Goal: Task Accomplishment & Management: Use online tool/utility

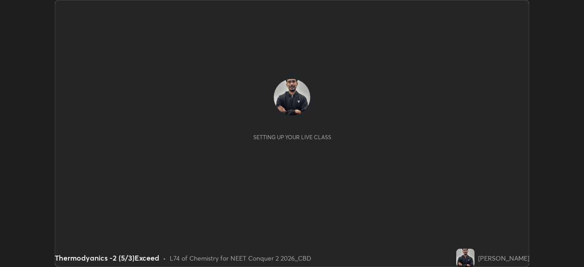
scroll to position [267, 584]
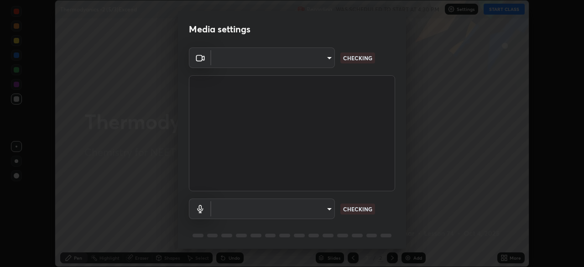
type input "ad6597066c7fc2f7d8a9df135791801f2c5e1b342417c3fbae4c684dc851fcd2"
type input "default"
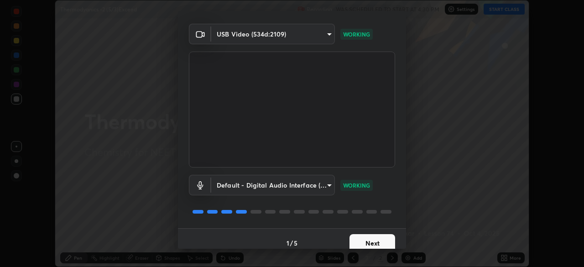
scroll to position [32, 0]
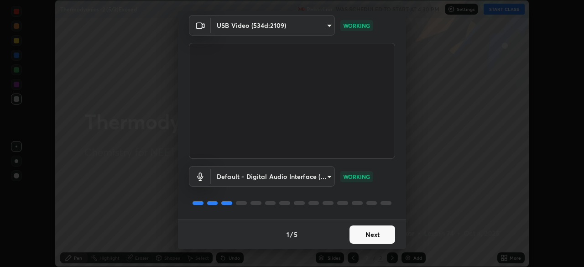
click at [368, 237] on button "Next" at bounding box center [373, 235] width 46 height 18
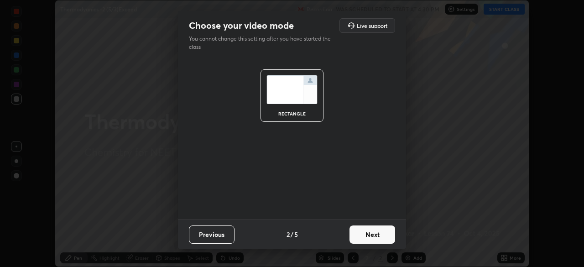
scroll to position [0, 0]
click at [368, 237] on button "Next" at bounding box center [373, 235] width 46 height 18
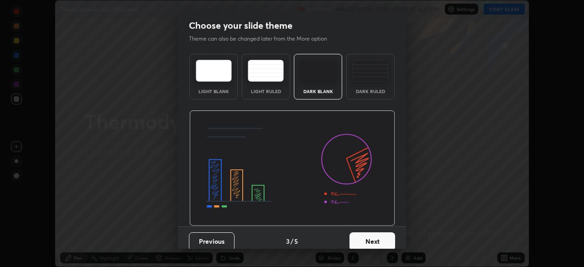
click at [368, 238] on button "Next" at bounding box center [373, 241] width 46 height 18
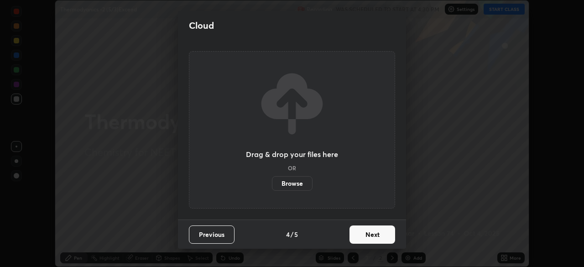
click at [366, 236] on button "Next" at bounding box center [373, 235] width 46 height 18
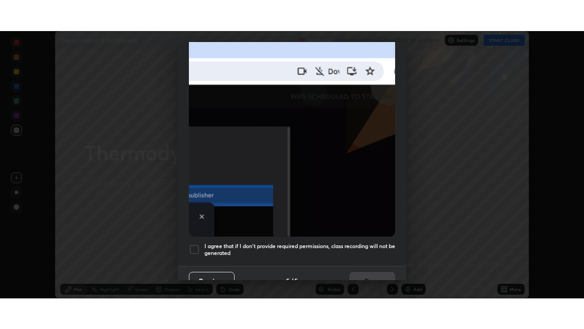
scroll to position [219, 0]
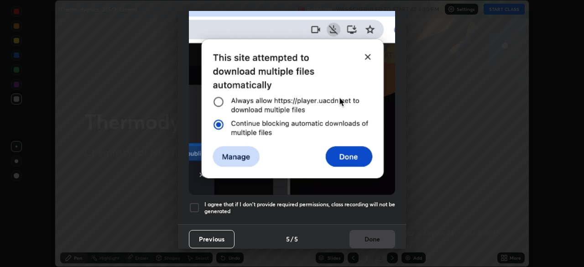
click at [289, 201] on h5 "I agree that if I don't provide required permissions, class recording will not …" at bounding box center [300, 208] width 191 height 14
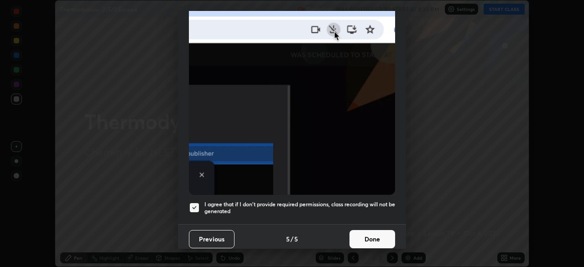
click at [372, 236] on button "Done" at bounding box center [373, 239] width 46 height 18
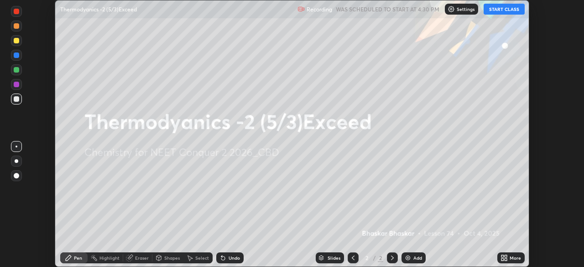
click at [414, 262] on div "Add" at bounding box center [414, 257] width 24 height 11
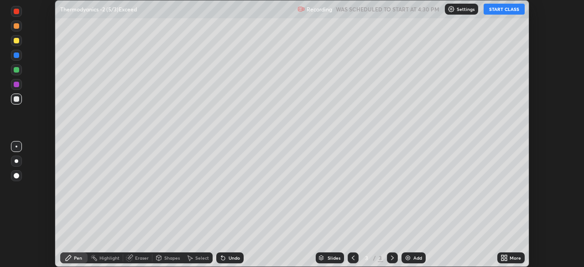
click at [509, 257] on div "More" at bounding box center [511, 257] width 27 height 11
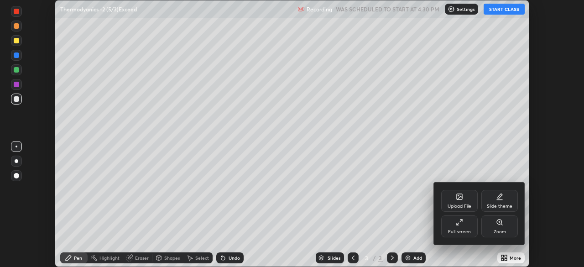
click at [463, 223] on icon at bounding box center [459, 222] width 7 height 7
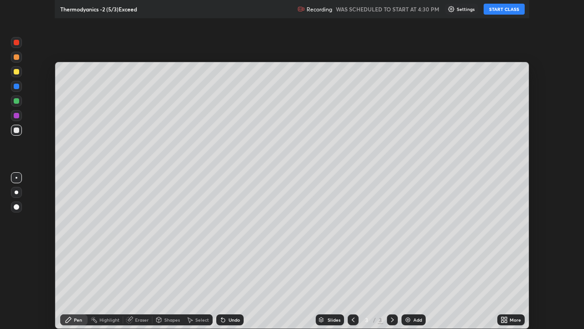
scroll to position [329, 584]
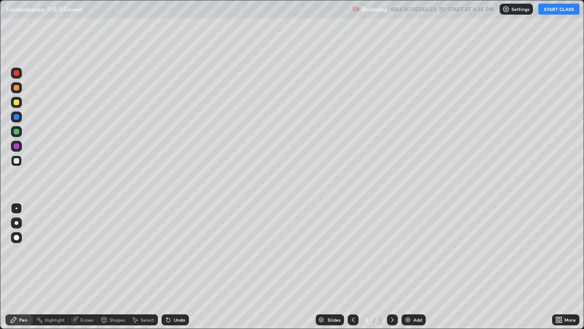
click at [560, 10] on button "START CLASS" at bounding box center [559, 9] width 41 height 11
click at [16, 223] on div at bounding box center [17, 223] width 4 height 4
click at [16, 103] on div at bounding box center [16, 102] width 5 height 5
click at [177, 267] on div "Undo" at bounding box center [175, 319] width 27 height 11
click at [174, 267] on div "Undo" at bounding box center [179, 319] width 11 height 5
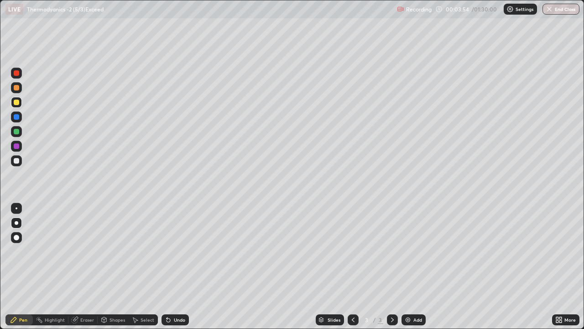
click at [180, 267] on div "Undo" at bounding box center [175, 319] width 27 height 11
click at [174, 267] on div "Undo" at bounding box center [179, 319] width 11 height 5
click at [20, 156] on div at bounding box center [16, 160] width 11 height 11
click at [84, 267] on div "Eraser" at bounding box center [82, 319] width 29 height 11
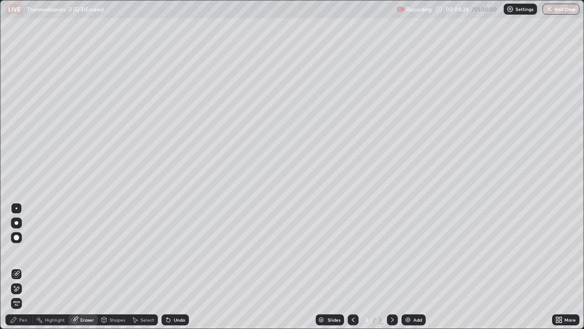
click at [25, 267] on div "Pen" at bounding box center [23, 319] width 8 height 5
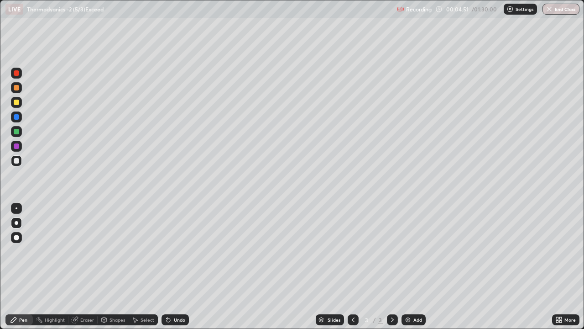
click at [411, 267] on div "Add" at bounding box center [414, 319] width 24 height 11
click at [21, 162] on div at bounding box center [16, 160] width 11 height 11
click at [86, 267] on div "Eraser" at bounding box center [87, 319] width 14 height 5
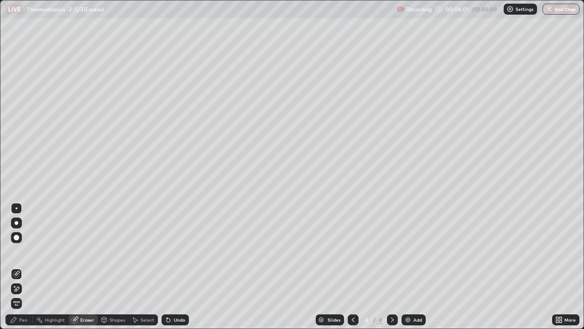
click at [21, 267] on div "Pen" at bounding box center [23, 319] width 8 height 5
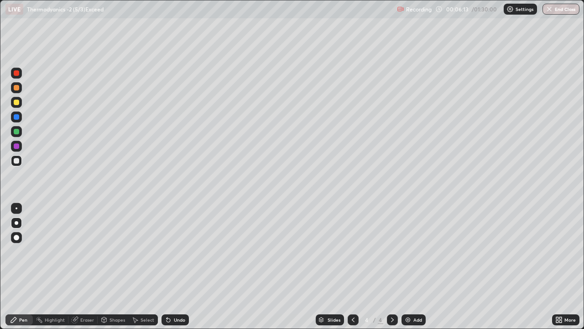
click at [86, 267] on div "Eraser" at bounding box center [87, 319] width 14 height 5
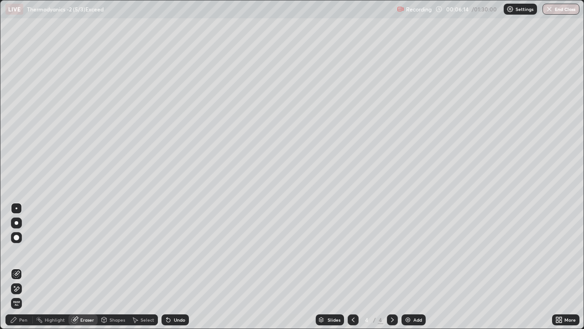
click at [24, 267] on div "Pen" at bounding box center [23, 319] width 8 height 5
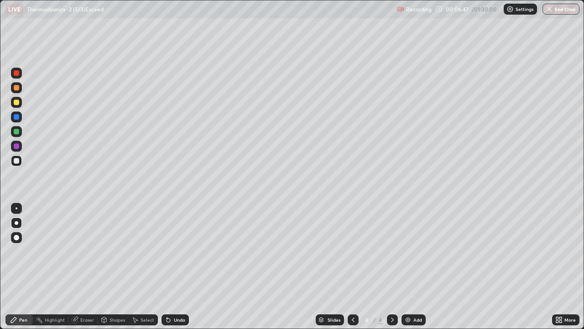
click at [352, 267] on icon at bounding box center [353, 319] width 3 height 5
click at [15, 131] on div at bounding box center [16, 131] width 5 height 5
click at [79, 267] on div "Eraser" at bounding box center [82, 319] width 29 height 11
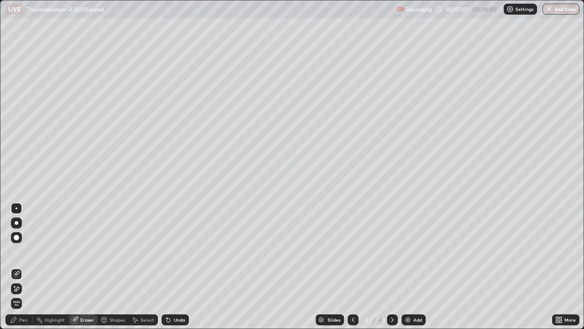
click at [18, 267] on div "Pen" at bounding box center [18, 319] width 27 height 11
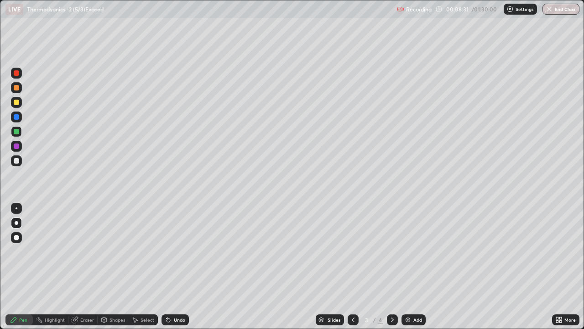
click at [17, 159] on div at bounding box center [16, 160] width 5 height 5
click at [85, 267] on div "Eraser" at bounding box center [87, 319] width 14 height 5
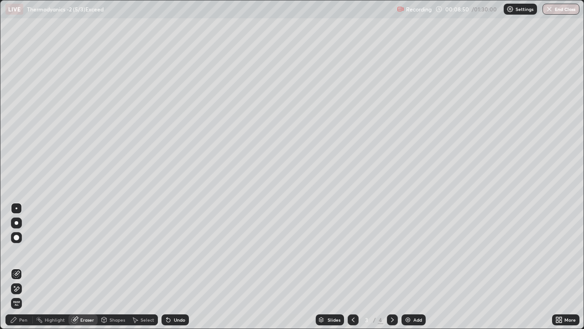
click at [25, 267] on div "Pen" at bounding box center [18, 319] width 27 height 11
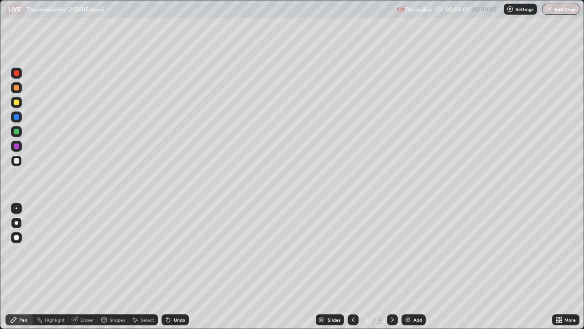
click at [83, 267] on div "Eraser" at bounding box center [87, 319] width 14 height 5
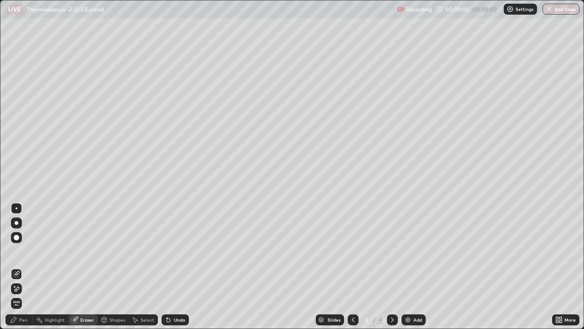
click at [22, 267] on div "Pen" at bounding box center [23, 319] width 8 height 5
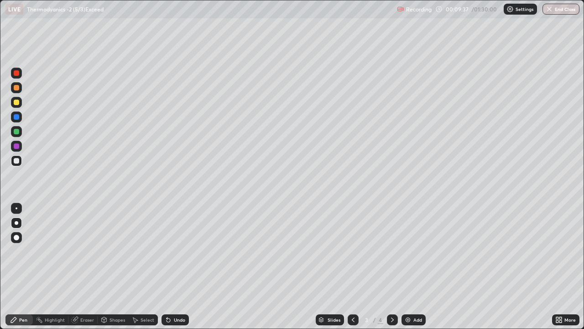
click at [18, 88] on div at bounding box center [16, 87] width 5 height 5
click at [17, 161] on div at bounding box center [16, 160] width 5 height 5
click at [83, 267] on div "Eraser" at bounding box center [87, 319] width 14 height 5
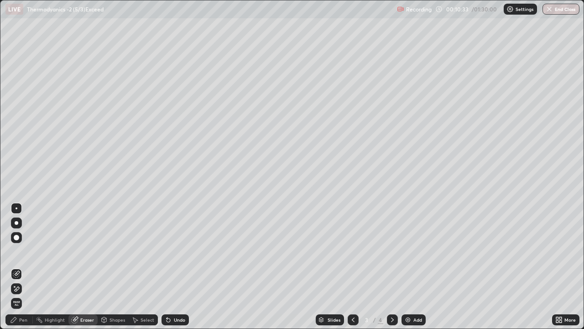
click at [21, 267] on div "Pen" at bounding box center [23, 319] width 8 height 5
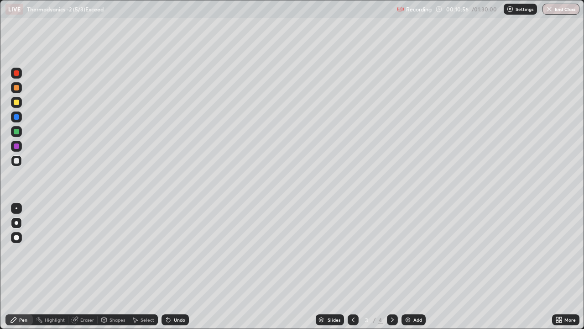
click at [336, 267] on div "Slides" at bounding box center [330, 319] width 28 height 11
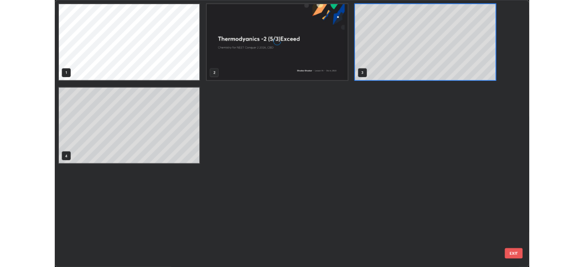
scroll to position [325, 579]
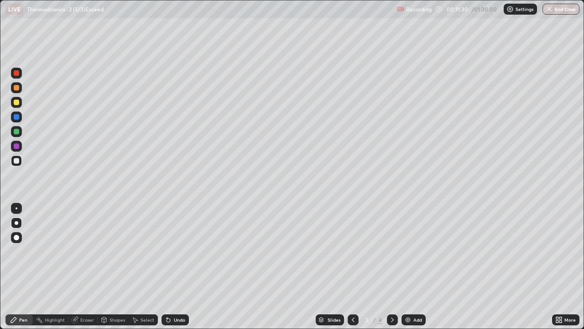
click at [89, 267] on div "Eraser" at bounding box center [87, 319] width 14 height 5
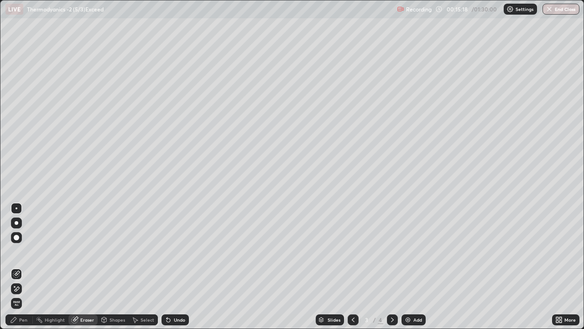
click at [387, 267] on div at bounding box center [392, 319] width 11 height 11
click at [414, 267] on div "Add" at bounding box center [418, 319] width 9 height 5
click at [23, 267] on div "Pen" at bounding box center [23, 319] width 8 height 5
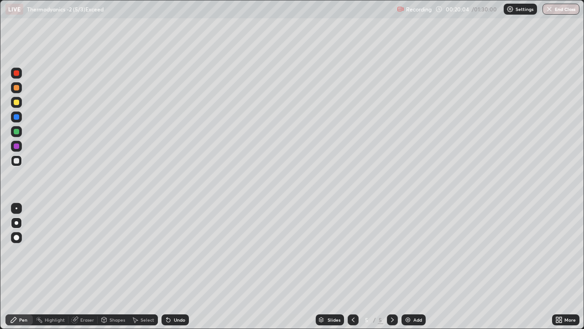
click at [18, 103] on div at bounding box center [16, 102] width 5 height 5
click at [179, 267] on div "Undo" at bounding box center [179, 319] width 11 height 5
click at [181, 267] on div "Undo" at bounding box center [179, 319] width 11 height 5
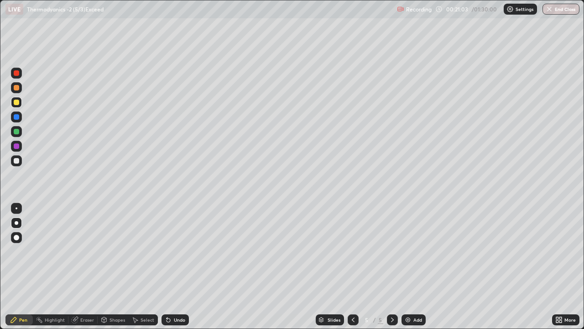
click at [182, 267] on div "Undo" at bounding box center [179, 319] width 11 height 5
click at [18, 160] on div at bounding box center [16, 160] width 5 height 5
click at [417, 267] on div "Add" at bounding box center [418, 319] width 9 height 5
click at [174, 267] on div "Undo" at bounding box center [179, 319] width 11 height 5
click at [353, 267] on div at bounding box center [353, 319] width 11 height 18
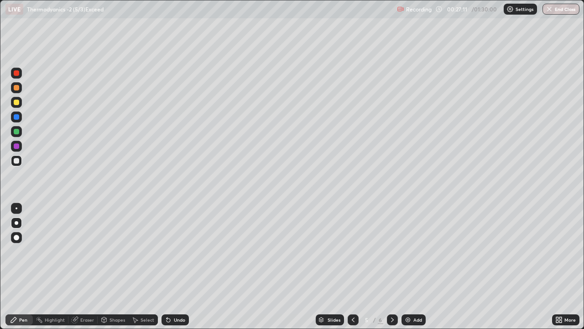
click at [391, 267] on icon at bounding box center [392, 319] width 3 height 5
click at [419, 267] on div "Add" at bounding box center [418, 319] width 9 height 5
click at [177, 267] on div "Undo" at bounding box center [179, 319] width 11 height 5
click at [412, 267] on div "Add" at bounding box center [414, 319] width 24 height 11
click at [352, 267] on icon at bounding box center [353, 319] width 7 height 7
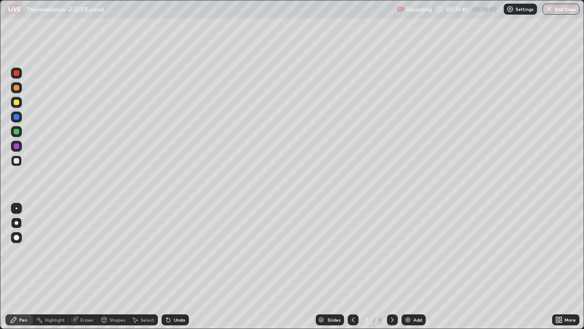
click at [391, 267] on icon at bounding box center [392, 319] width 3 height 5
click at [352, 267] on icon at bounding box center [353, 319] width 7 height 7
click at [391, 267] on icon at bounding box center [392, 319] width 7 height 7
click at [419, 267] on div "Add" at bounding box center [418, 319] width 9 height 5
click at [420, 267] on div "Add" at bounding box center [418, 319] width 9 height 5
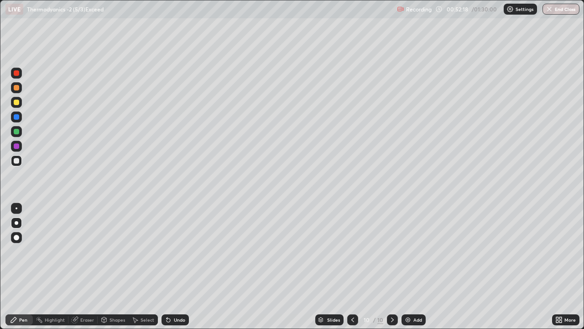
click at [413, 267] on div "Add" at bounding box center [414, 319] width 24 height 11
click at [19, 98] on div at bounding box center [16, 102] width 11 height 11
click at [174, 267] on div "Undo" at bounding box center [179, 319] width 11 height 5
click at [174, 267] on div "Undo" at bounding box center [175, 319] width 27 height 11
click at [414, 267] on div "Add" at bounding box center [418, 319] width 9 height 5
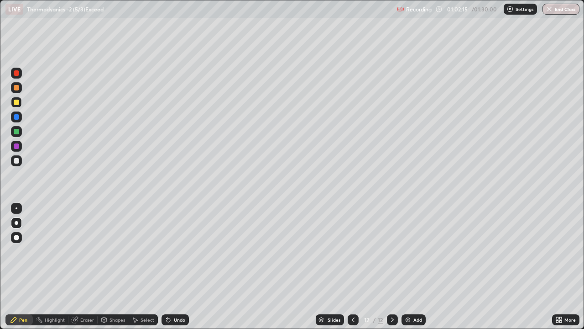
click at [20, 161] on div at bounding box center [16, 160] width 11 height 11
click at [417, 267] on div "Add" at bounding box center [418, 319] width 9 height 5
click at [414, 267] on div "Add" at bounding box center [418, 319] width 9 height 5
click at [411, 267] on div "Add" at bounding box center [414, 319] width 24 height 11
click at [414, 267] on div "Add" at bounding box center [418, 319] width 9 height 5
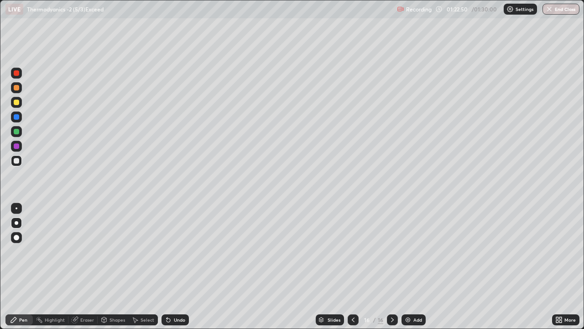
click at [418, 267] on div "Add" at bounding box center [418, 319] width 9 height 5
click at [562, 13] on button "End Class" at bounding box center [562, 9] width 36 height 11
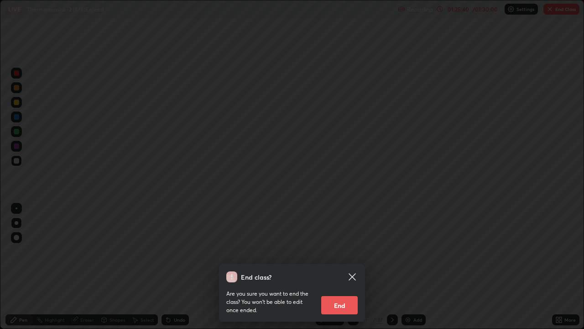
click at [346, 267] on button "End" at bounding box center [339, 305] width 37 height 18
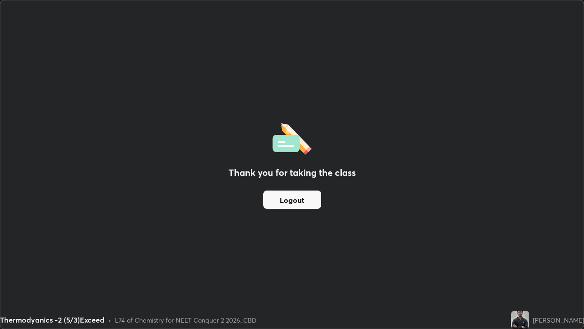
click at [311, 197] on button "Logout" at bounding box center [292, 199] width 58 height 18
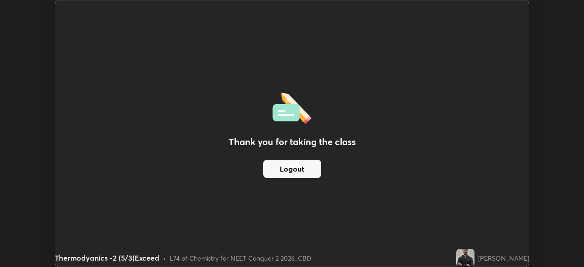
scroll to position [45389, 45072]
